Goal: Transaction & Acquisition: Download file/media

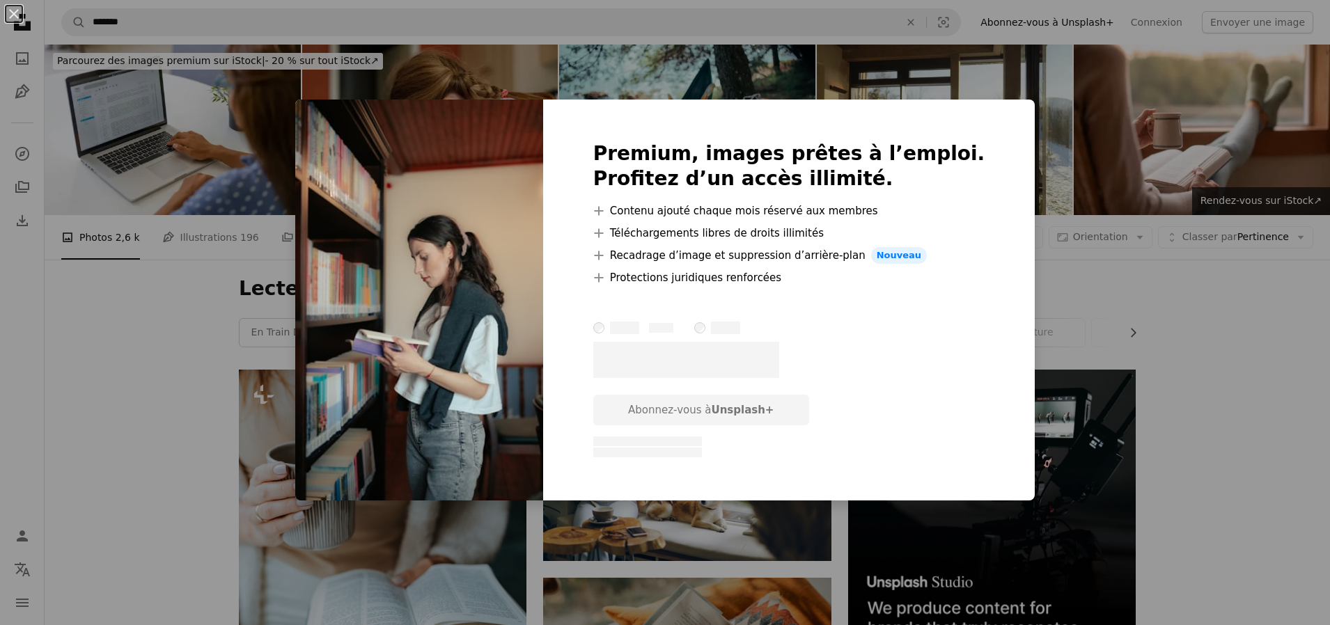
scroll to position [2646, 0]
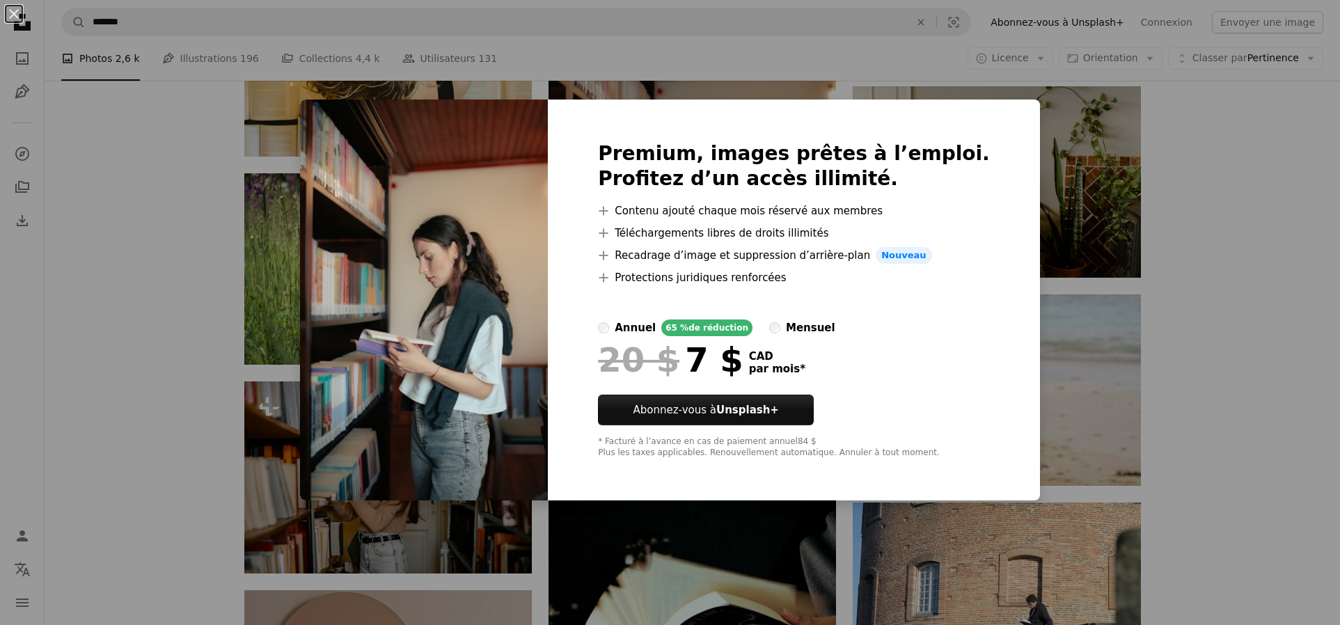
click at [548, 261] on img at bounding box center [424, 300] width 248 height 401
click at [504, 487] on img at bounding box center [424, 300] width 248 height 401
click at [985, 111] on div "Premium, images prêtes à l’emploi. Profitez d’un accès illimité. A plus sign Co…" at bounding box center [794, 300] width 492 height 401
click at [989, 100] on div "Premium, images prêtes à l’emploi. Profitez d’un accès illimité. A plus sign Co…" at bounding box center [794, 300] width 492 height 401
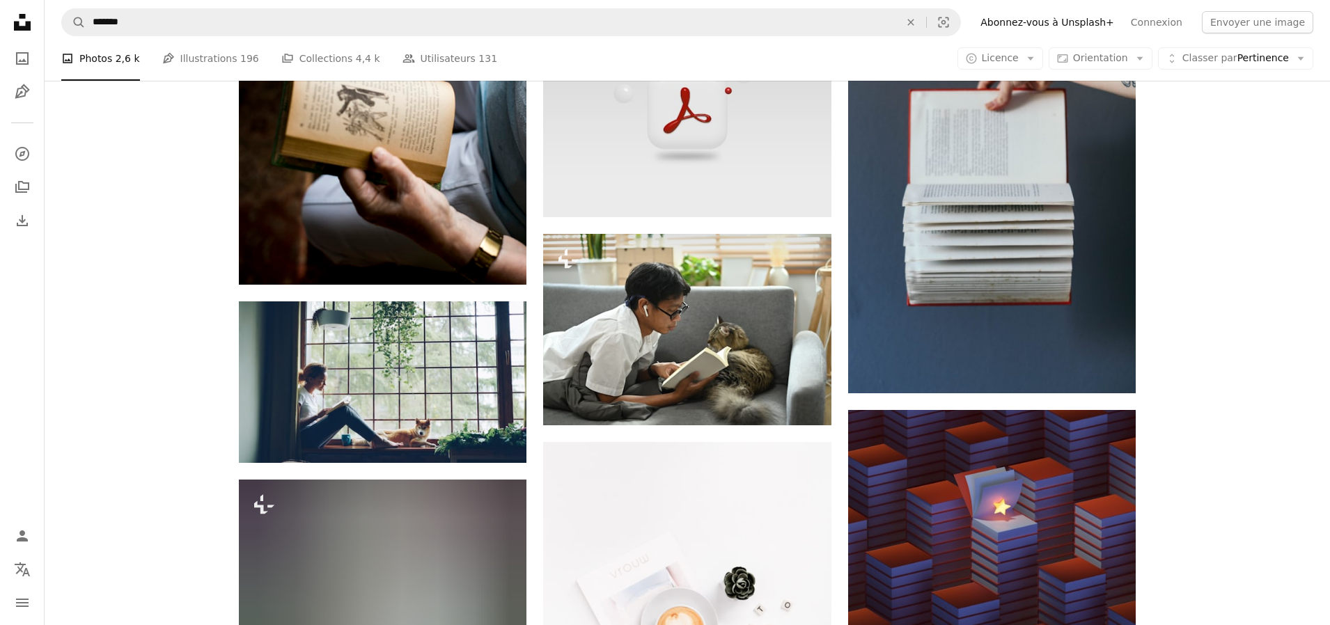
scroll to position [23675, 0]
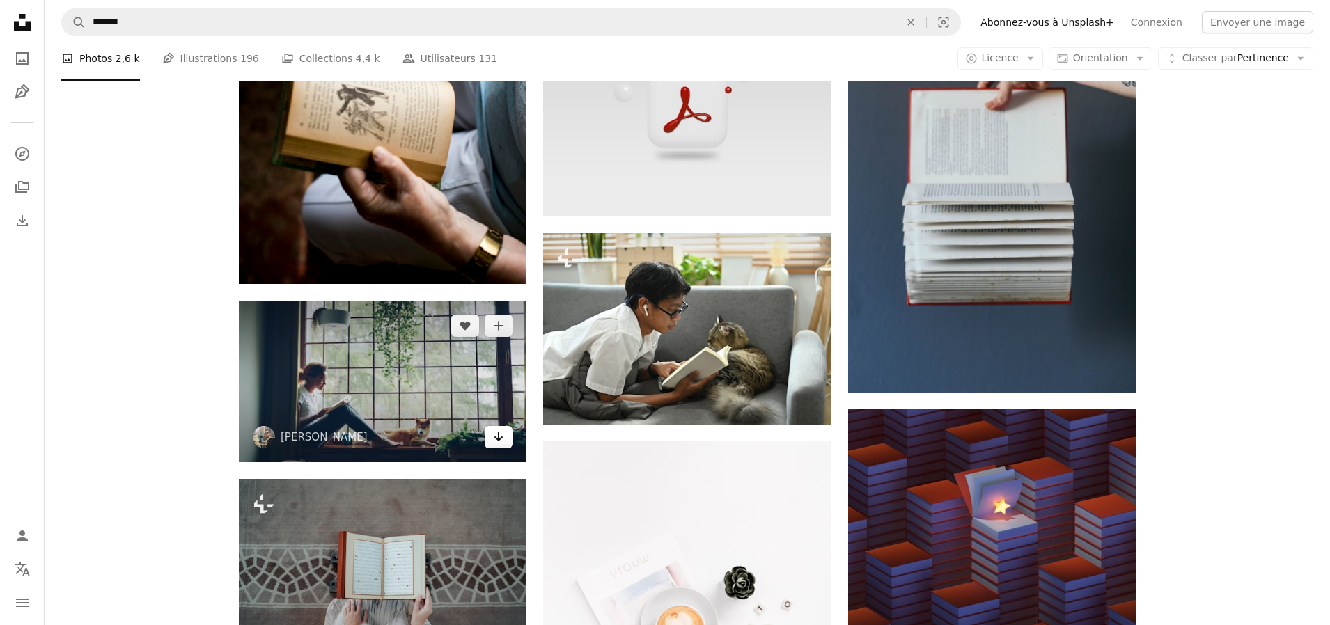
click at [495, 437] on icon "Arrow pointing down" at bounding box center [498, 436] width 11 height 17
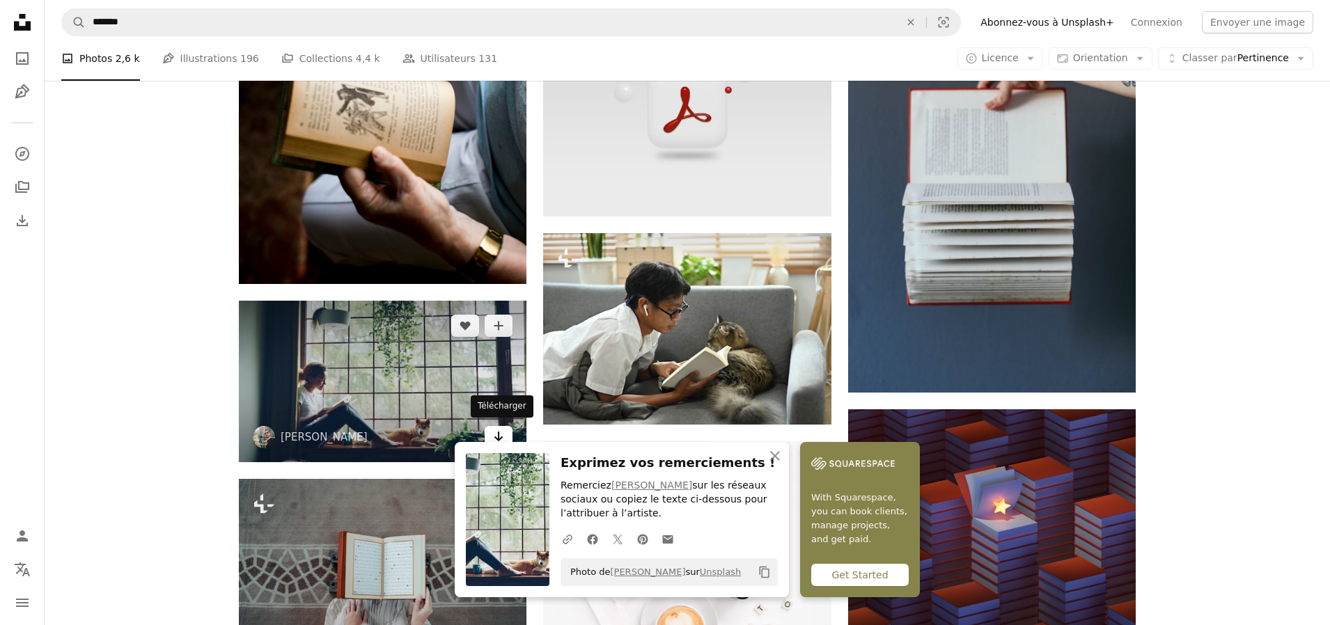
click at [499, 432] on icon "Télécharger" at bounding box center [498, 437] width 9 height 10
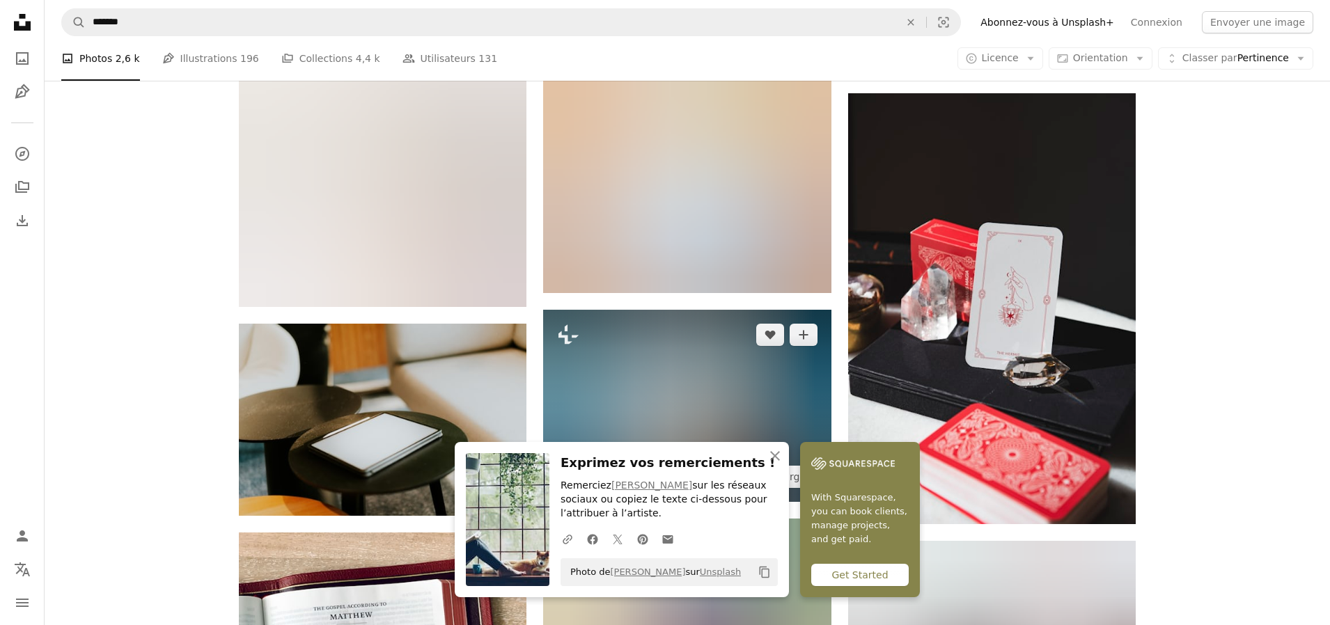
scroll to position [24441, 0]
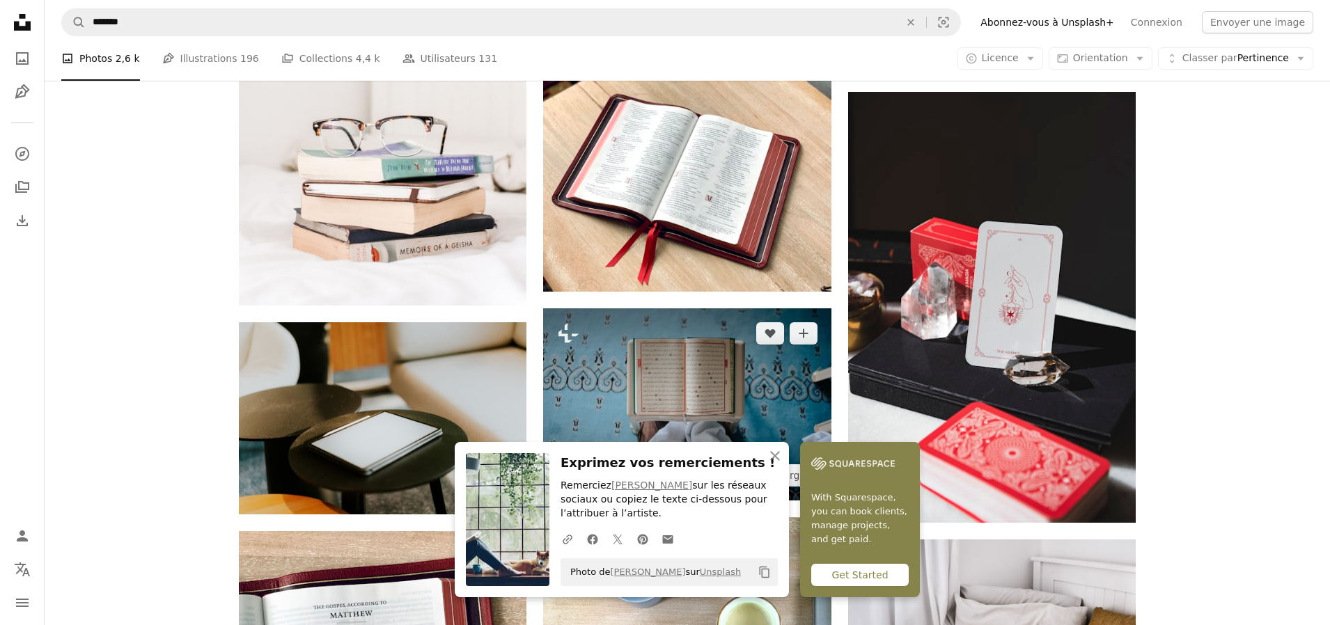
click at [682, 392] on img at bounding box center [687, 403] width 288 height 191
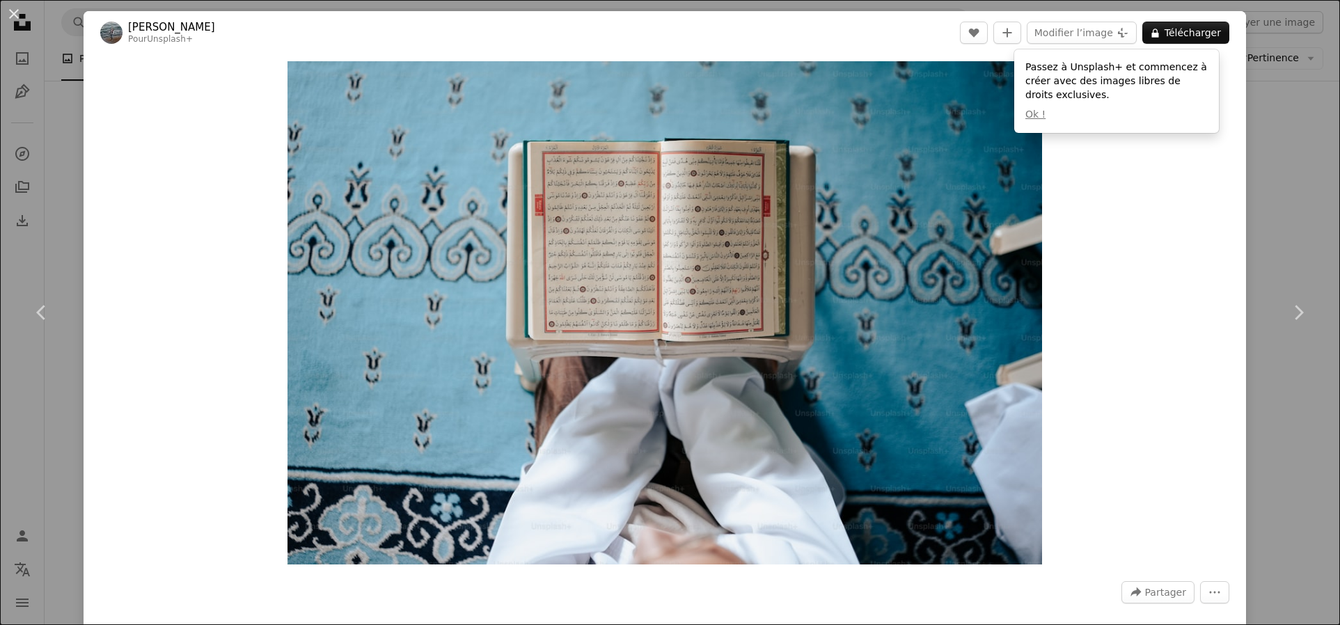
click at [1166, 217] on div "Zoom in" at bounding box center [665, 312] width 1163 height 517
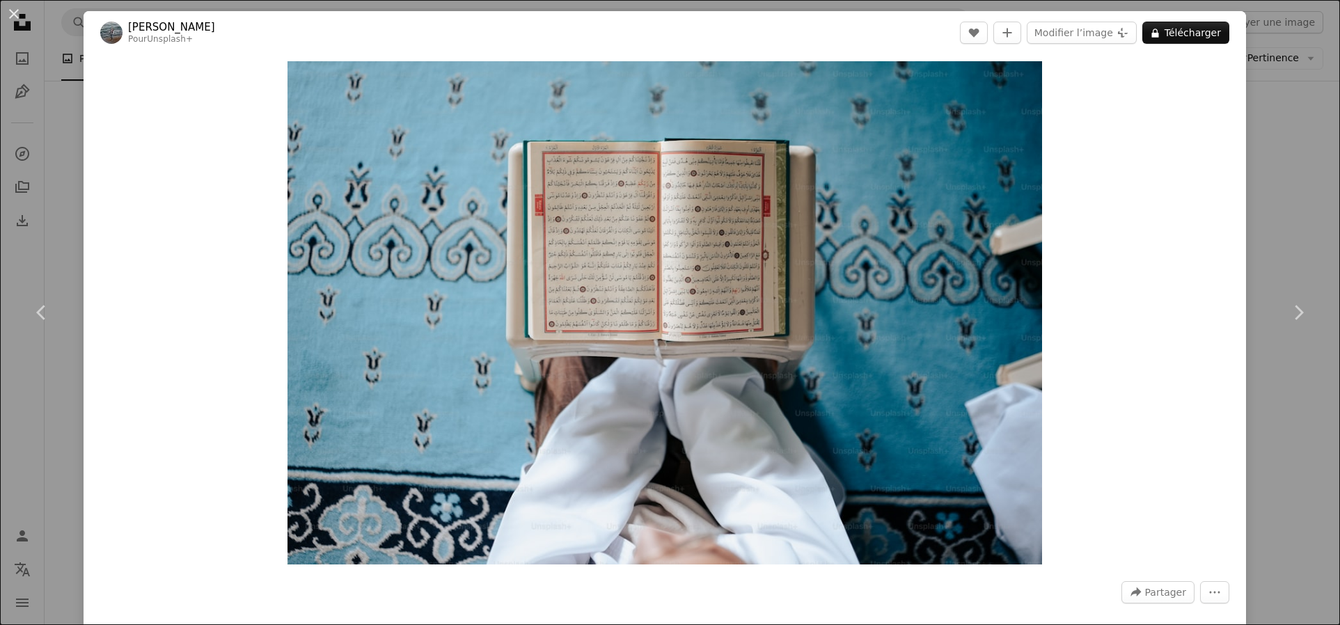
click at [66, 191] on div "An X shape Chevron left Chevron right [PERSON_NAME] Pour Unsplash+ A heart A pl…" at bounding box center [670, 312] width 1340 height 625
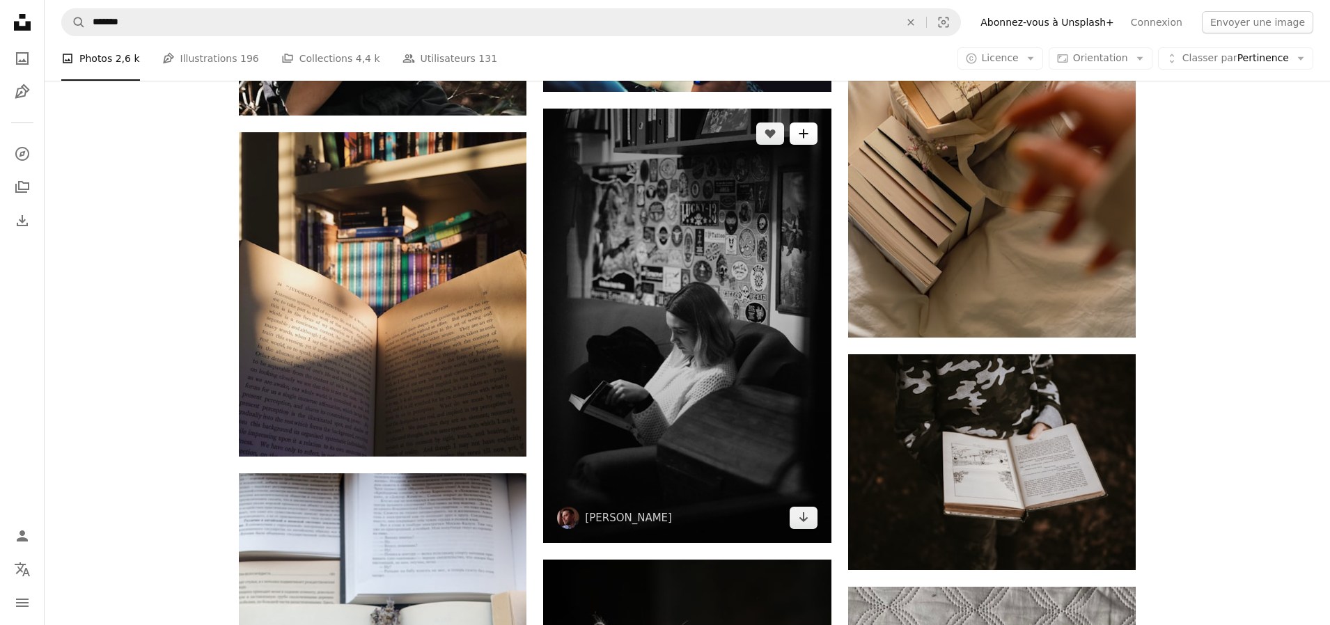
scroll to position [76666, 0]
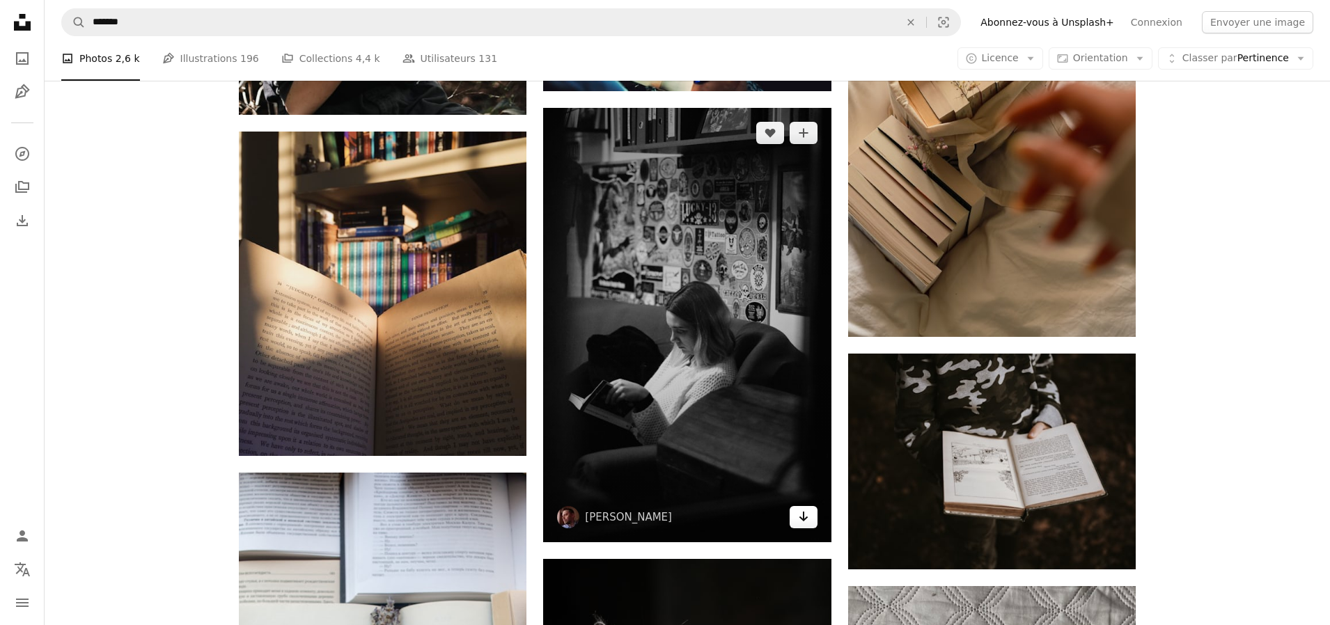
click at [801, 512] on icon "Télécharger" at bounding box center [803, 517] width 9 height 10
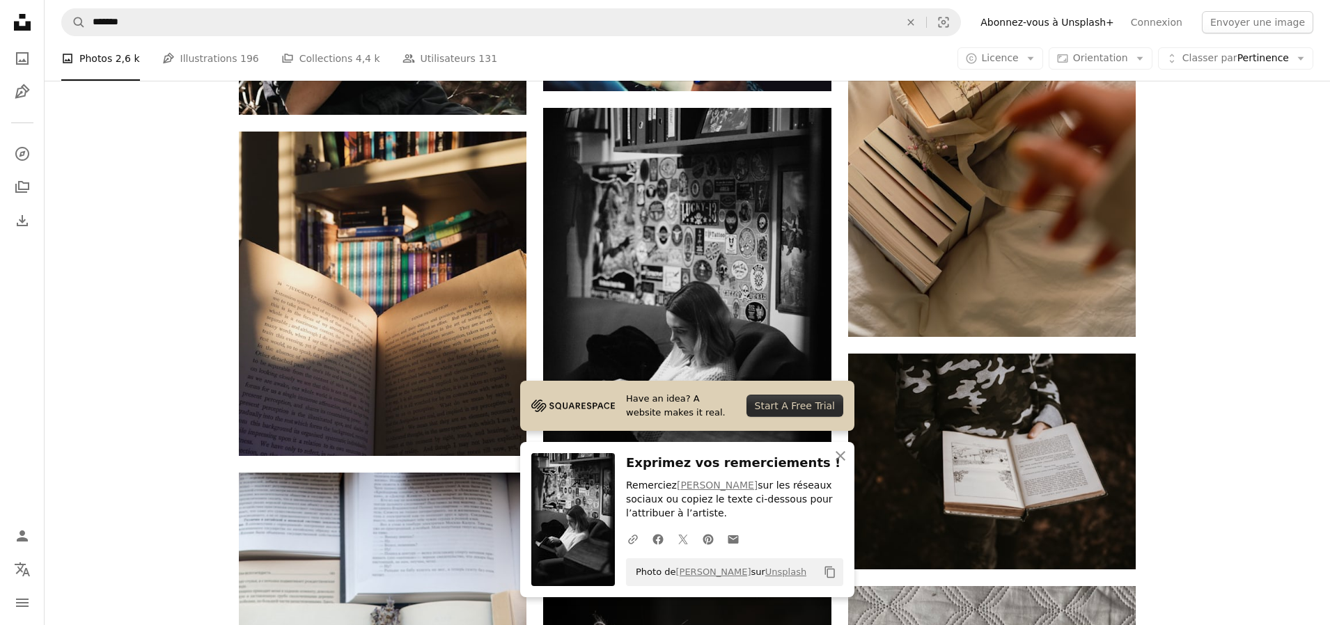
click at [795, 406] on div "Start A Free Trial" at bounding box center [794, 406] width 97 height 22
